Goal: Find specific page/section: Find specific page/section

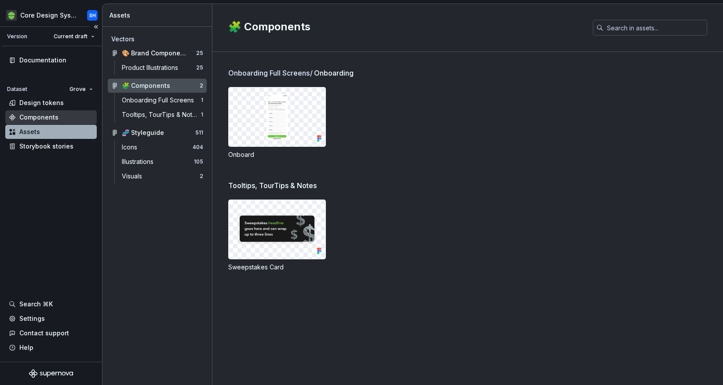
click at [44, 115] on div "Components" at bounding box center [38, 117] width 39 height 9
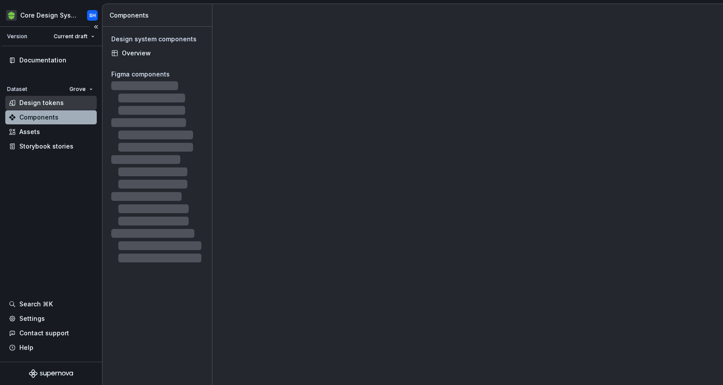
click at [33, 100] on div "Design tokens" at bounding box center [41, 103] width 44 height 9
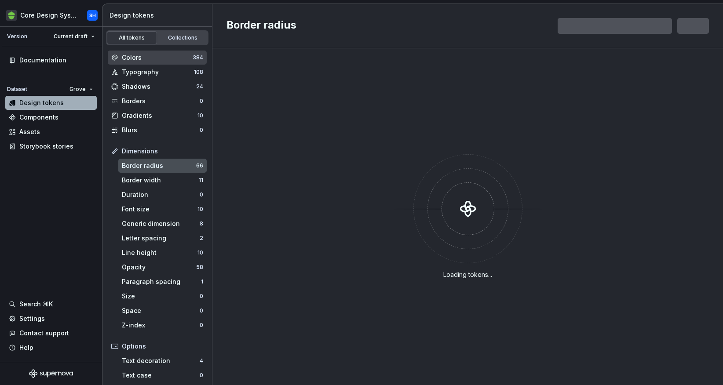
click at [141, 57] on div "Colors" at bounding box center [157, 57] width 71 height 9
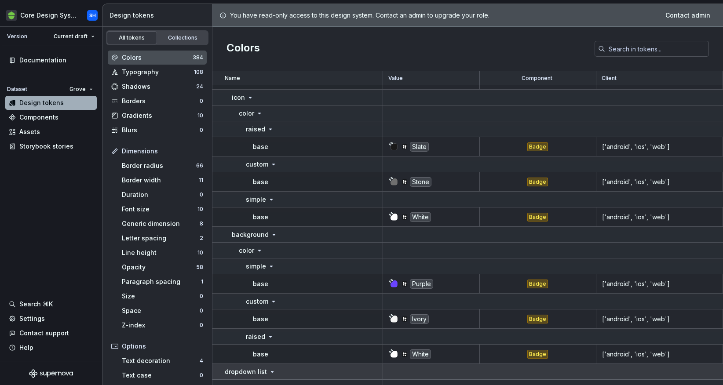
scroll to position [402, 0]
